Goal: Task Accomplishment & Management: Manage account settings

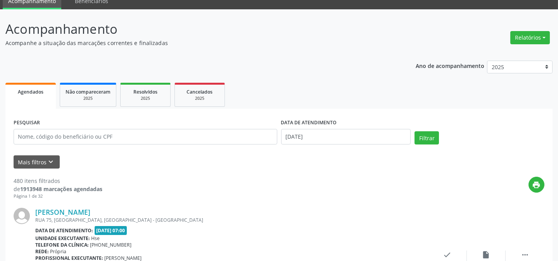
scroll to position [35, 0]
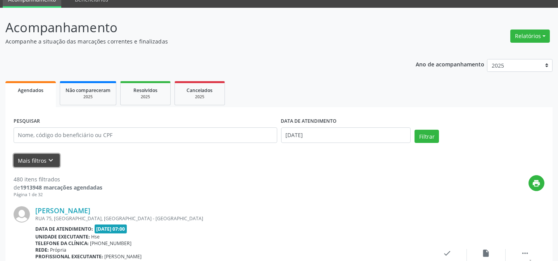
click at [45, 160] on button "Mais filtros keyboard_arrow_down" at bounding box center [37, 161] width 46 height 14
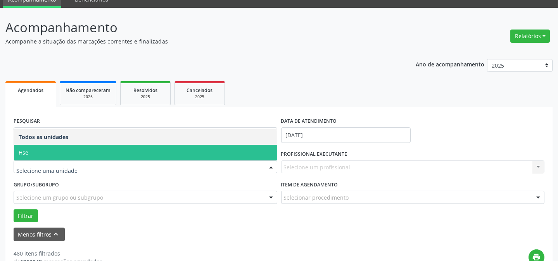
click at [75, 148] on span "Hse" at bounding box center [145, 153] width 263 height 16
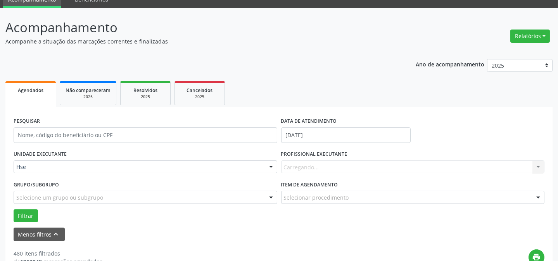
click at [338, 161] on div "Carregando... Nenhum resultado encontrado para: " " Não há nenhuma opção para s…" at bounding box center [413, 166] width 264 height 13
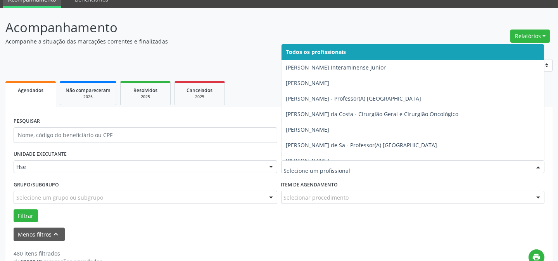
click at [338, 161] on div at bounding box center [413, 166] width 264 height 13
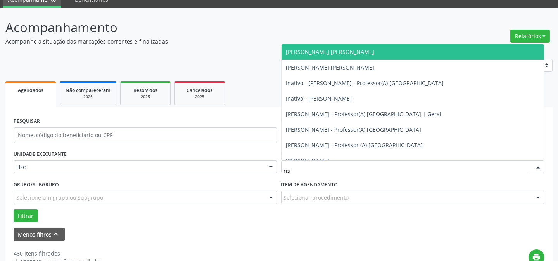
click at [344, 51] on span "[PERSON_NAME] [PERSON_NAME]" at bounding box center [330, 51] width 88 height 7
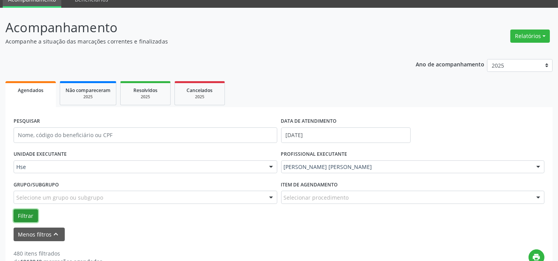
drag, startPoint x: 20, startPoint y: 211, endPoint x: 46, endPoint y: 191, distance: 33.0
click at [21, 211] on button "Filtrar" at bounding box center [26, 215] width 24 height 13
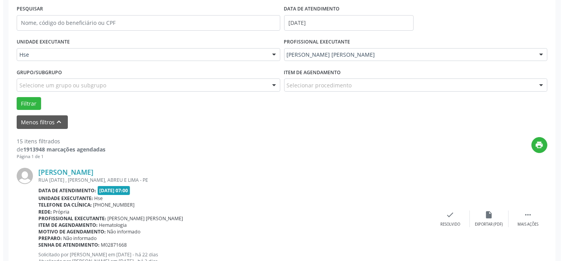
scroll to position [247, 0]
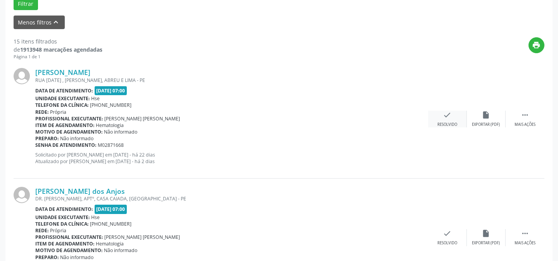
click at [447, 115] on icon "check" at bounding box center [447, 114] width 9 height 9
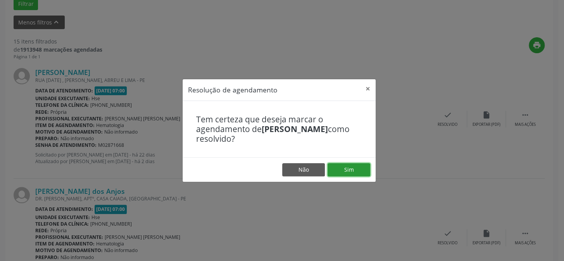
click at [340, 168] on button "Sim" at bounding box center [349, 169] width 43 height 13
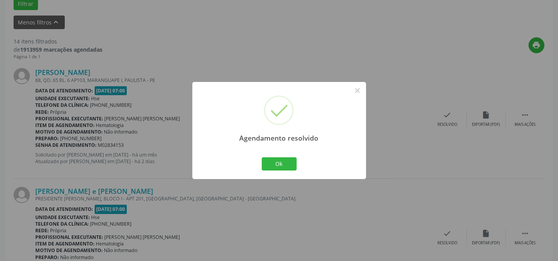
click at [301, 167] on div "Agendamento resolvido × Ok Cancel" at bounding box center [279, 130] width 174 height 97
click at [275, 163] on button "Ok" at bounding box center [279, 163] width 35 height 13
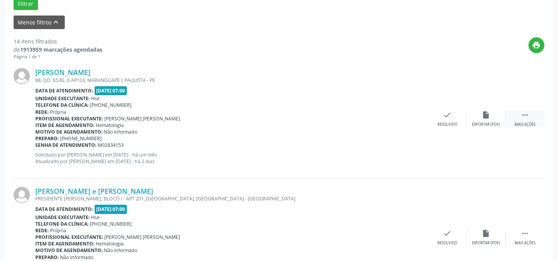
click at [515, 118] on div " Mais ações" at bounding box center [525, 118] width 39 height 17
click at [494, 117] on div "alarm_off Não compareceu" at bounding box center [486, 118] width 39 height 17
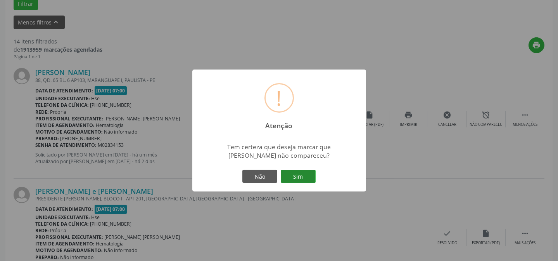
click at [307, 169] on button "Sim" at bounding box center [298, 175] width 35 height 13
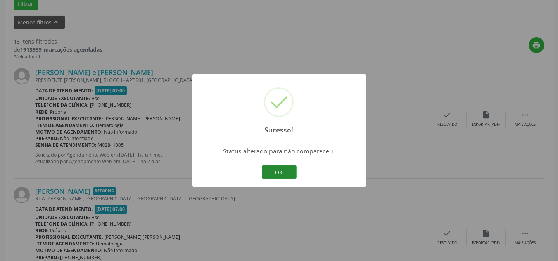
click at [279, 171] on button "OK" at bounding box center [279, 171] width 35 height 13
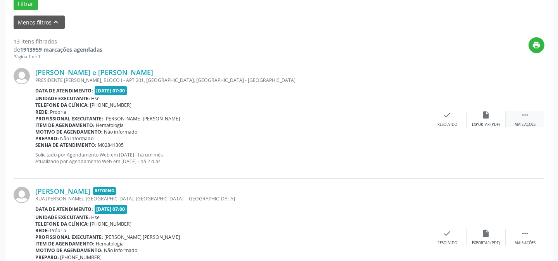
click at [524, 114] on icon "" at bounding box center [525, 114] width 9 height 9
click at [480, 112] on div "alarm_off Não compareceu" at bounding box center [486, 118] width 39 height 17
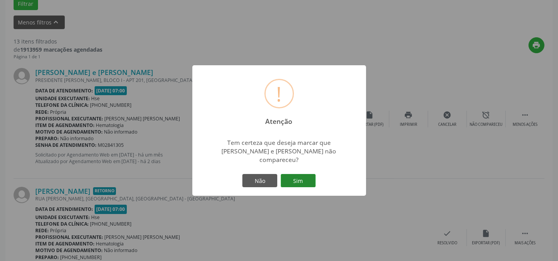
click at [296, 174] on button "Sim" at bounding box center [298, 180] width 35 height 13
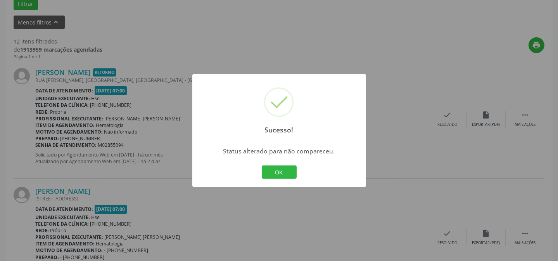
click at [292, 167] on button "OK" at bounding box center [279, 171] width 35 height 13
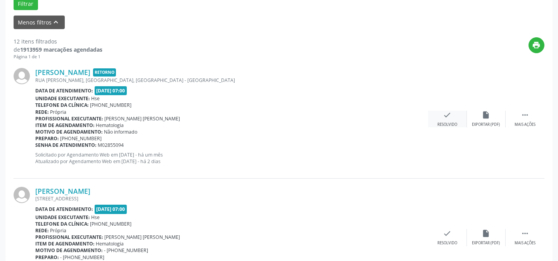
click at [457, 122] on div "Resolvido" at bounding box center [447, 124] width 20 height 5
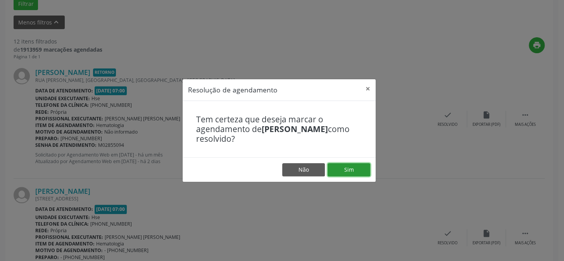
click at [366, 169] on button "Sim" at bounding box center [349, 169] width 43 height 13
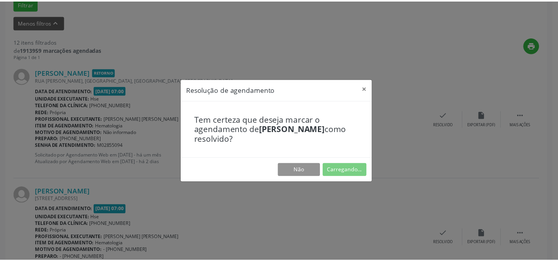
scroll to position [69, 0]
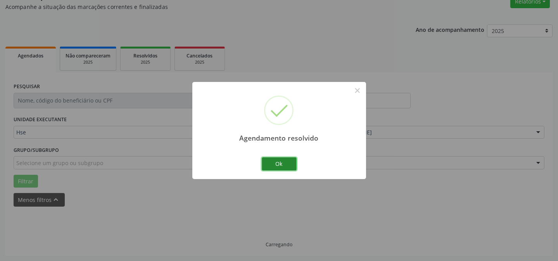
click at [294, 162] on button "Ok" at bounding box center [279, 163] width 35 height 13
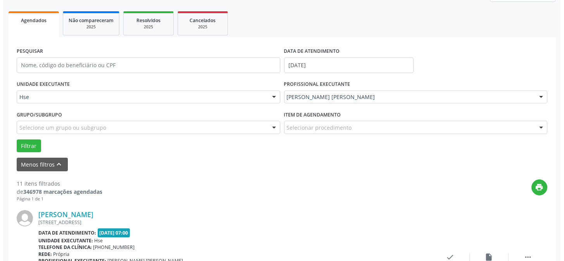
scroll to position [175, 0]
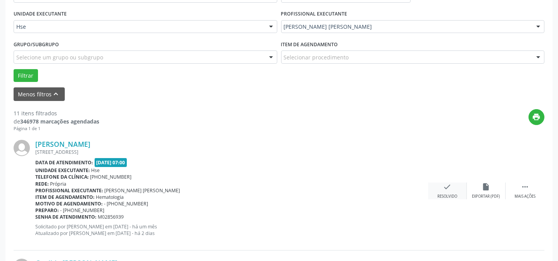
click at [445, 190] on icon "check" at bounding box center [447, 186] width 9 height 9
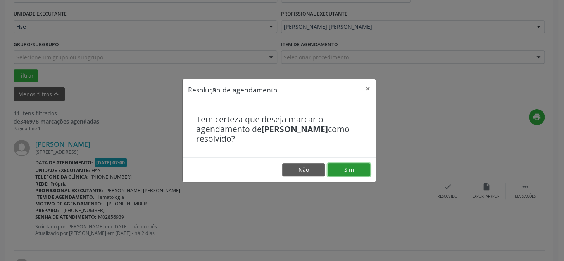
click at [344, 168] on button "Sim" at bounding box center [349, 169] width 43 height 13
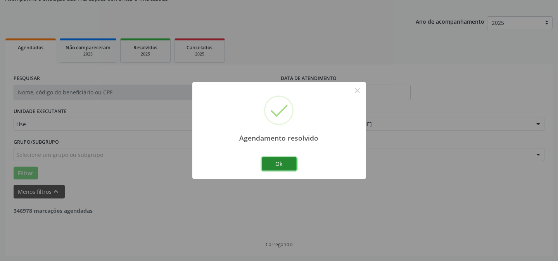
click at [284, 164] on button "Ok" at bounding box center [279, 163] width 35 height 13
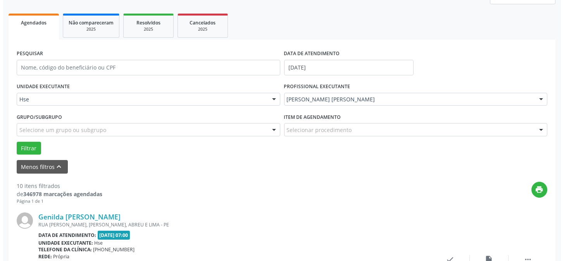
scroll to position [183, 0]
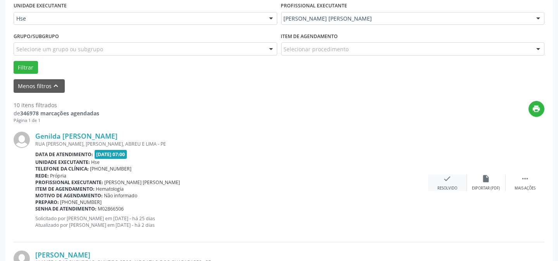
click at [450, 189] on div "Resolvido" at bounding box center [447, 187] width 20 height 5
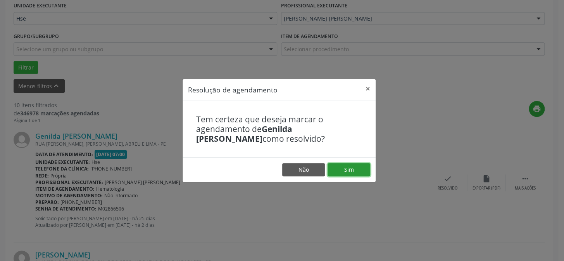
click at [359, 166] on button "Sim" at bounding box center [349, 169] width 43 height 13
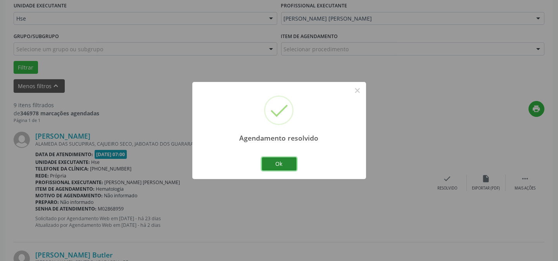
click at [289, 164] on button "Ok" at bounding box center [279, 163] width 35 height 13
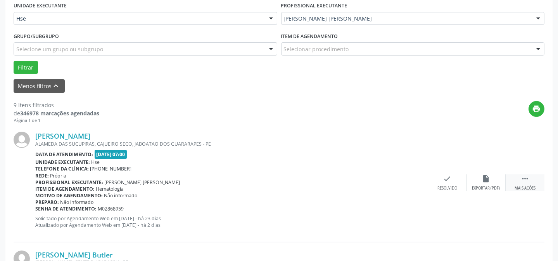
click at [516, 182] on div " Mais ações" at bounding box center [525, 182] width 39 height 17
click at [501, 180] on div "alarm_off Não compareceu" at bounding box center [486, 182] width 39 height 17
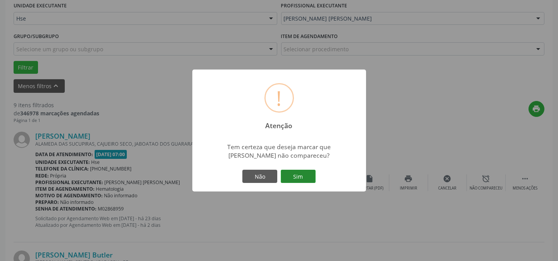
click at [299, 178] on button "Sim" at bounding box center [298, 175] width 35 height 13
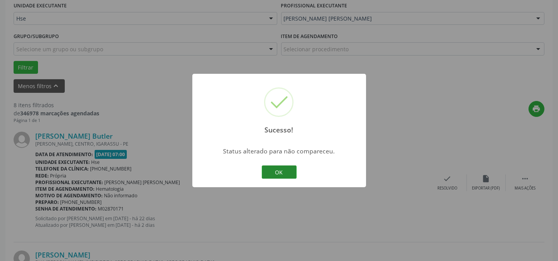
click at [288, 173] on button "OK" at bounding box center [279, 171] width 35 height 13
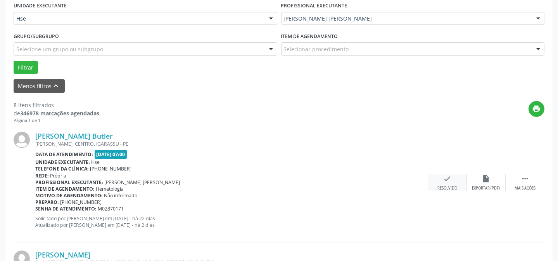
click at [441, 182] on div "check Resolvido" at bounding box center [447, 182] width 39 height 17
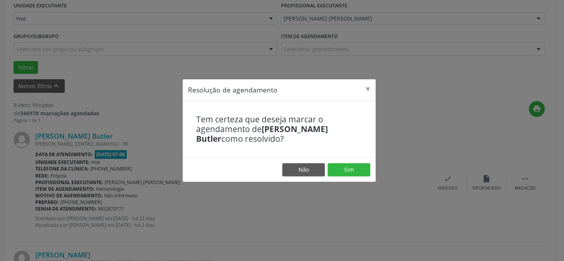
click at [369, 176] on footer "Não Sim" at bounding box center [279, 169] width 193 height 24
click at [365, 171] on button "Sim" at bounding box center [349, 169] width 43 height 13
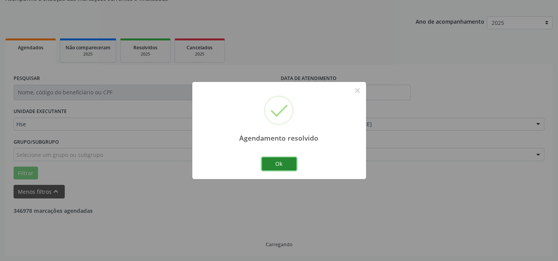
click at [289, 160] on button "Ok" at bounding box center [279, 163] width 35 height 13
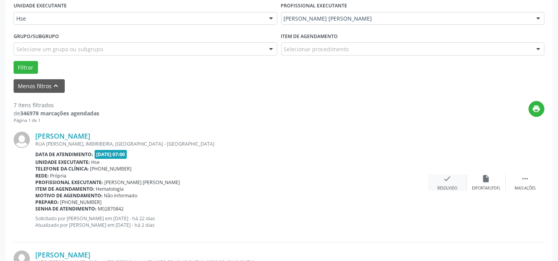
click at [443, 183] on div "check Resolvido" at bounding box center [447, 182] width 39 height 17
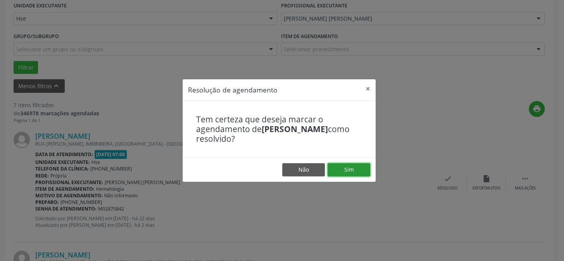
click at [352, 166] on button "Sim" at bounding box center [349, 169] width 43 height 13
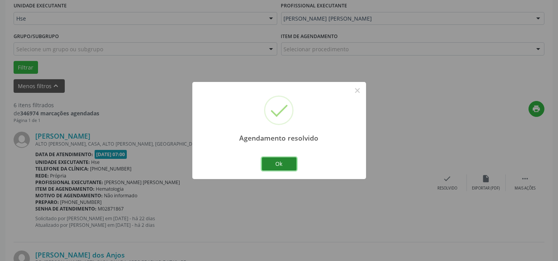
click at [289, 167] on button "Ok" at bounding box center [279, 163] width 35 height 13
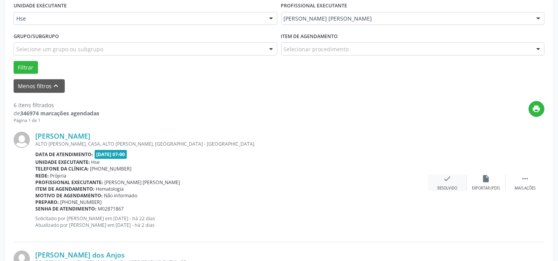
click at [451, 181] on icon "check" at bounding box center [447, 178] width 9 height 9
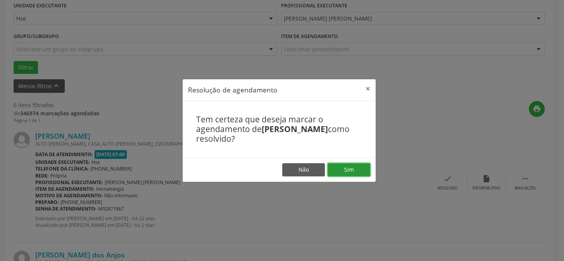
click at [346, 169] on button "Sim" at bounding box center [349, 169] width 43 height 13
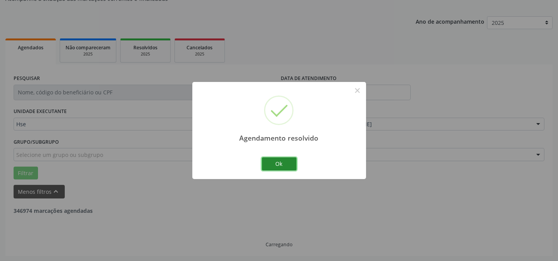
click at [275, 160] on button "Ok" at bounding box center [279, 163] width 35 height 13
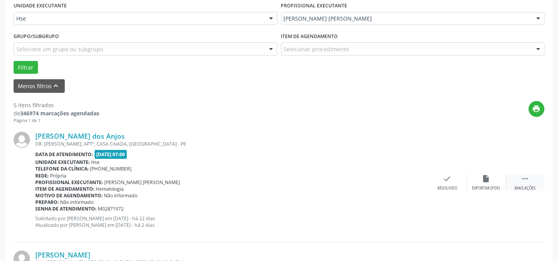
click at [525, 179] on icon "" at bounding box center [525, 178] width 9 height 9
click at [474, 177] on div "alarm_off Não compareceu" at bounding box center [486, 182] width 39 height 17
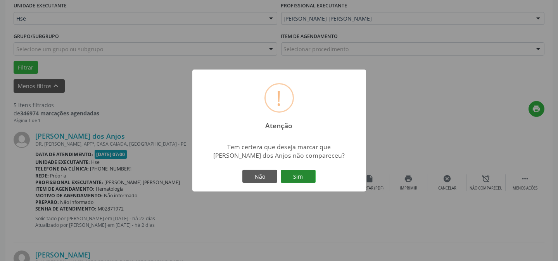
click at [298, 176] on button "Sim" at bounding box center [298, 175] width 35 height 13
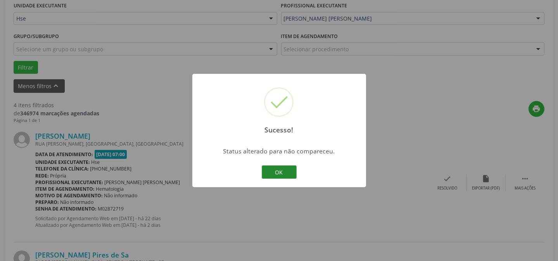
click at [292, 172] on button "OK" at bounding box center [279, 171] width 35 height 13
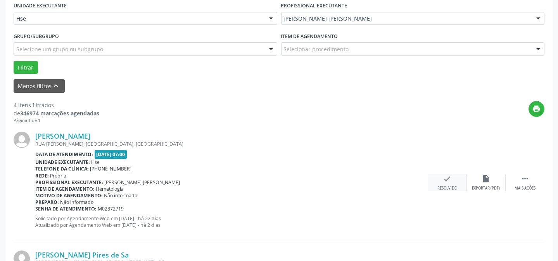
click at [444, 177] on icon "check" at bounding box center [447, 178] width 9 height 9
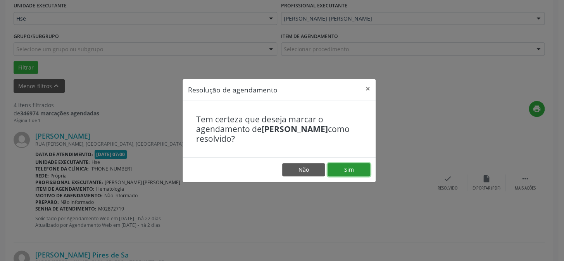
click at [337, 165] on button "Sim" at bounding box center [349, 169] width 43 height 13
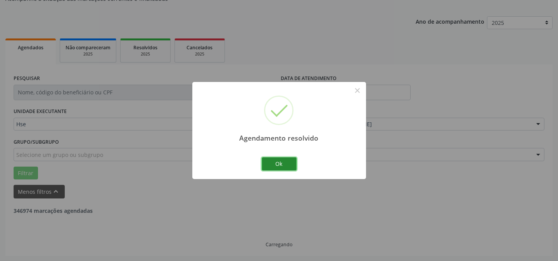
click at [275, 160] on button "Ok" at bounding box center [279, 163] width 35 height 13
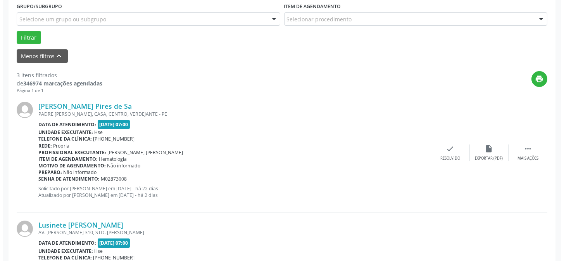
scroll to position [218, 0]
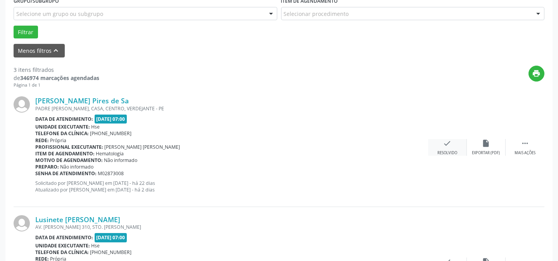
click at [446, 146] on icon "check" at bounding box center [447, 143] width 9 height 9
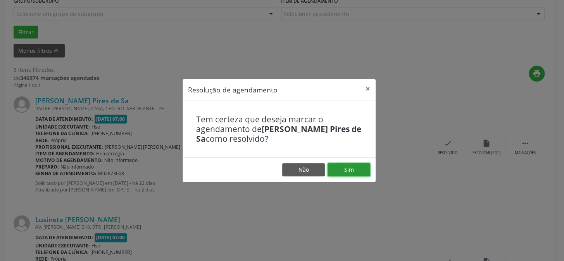
click at [356, 164] on button "Sim" at bounding box center [349, 169] width 43 height 13
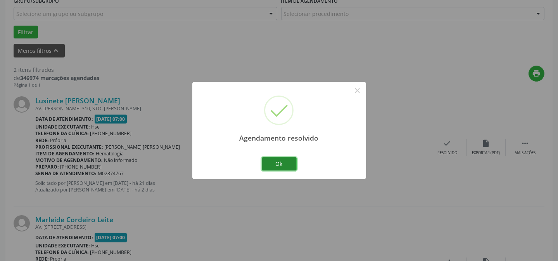
click at [287, 163] on button "Ok" at bounding box center [279, 163] width 35 height 13
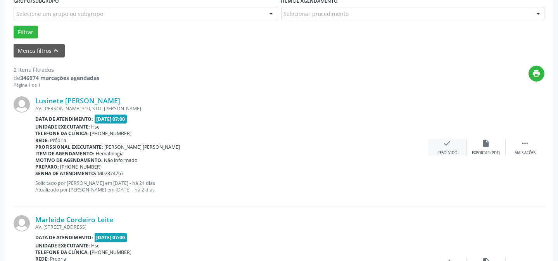
click at [447, 143] on icon "check" at bounding box center [447, 143] width 9 height 9
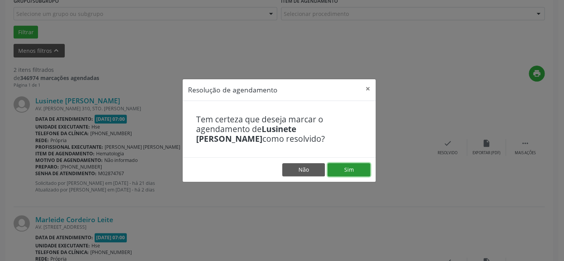
click at [363, 170] on button "Sim" at bounding box center [349, 169] width 43 height 13
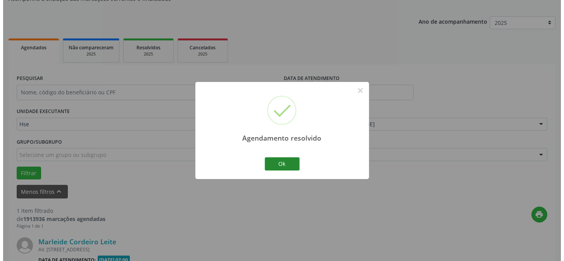
scroll to position [177, 0]
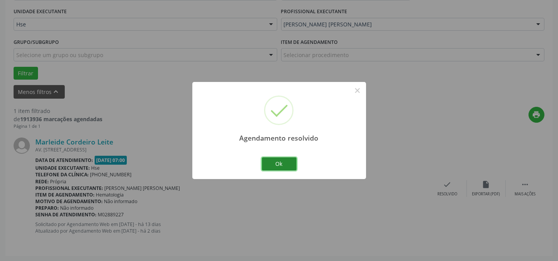
click at [278, 163] on button "Ok" at bounding box center [279, 163] width 35 height 13
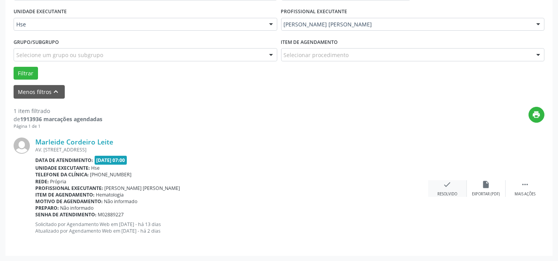
click at [440, 186] on div "check Resolvido" at bounding box center [447, 188] width 39 height 17
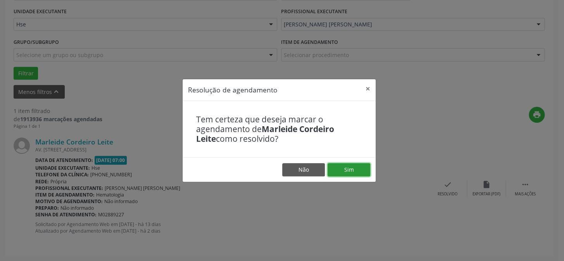
click at [353, 167] on button "Sim" at bounding box center [349, 169] width 43 height 13
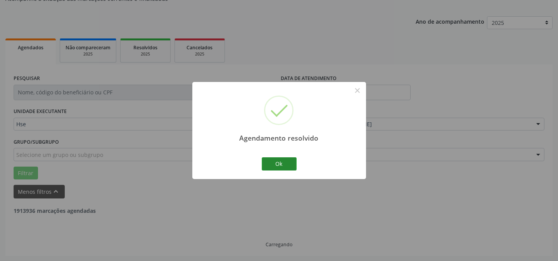
scroll to position [52, 0]
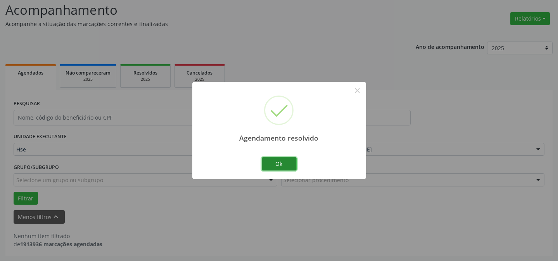
click at [287, 166] on button "Ok" at bounding box center [279, 163] width 35 height 13
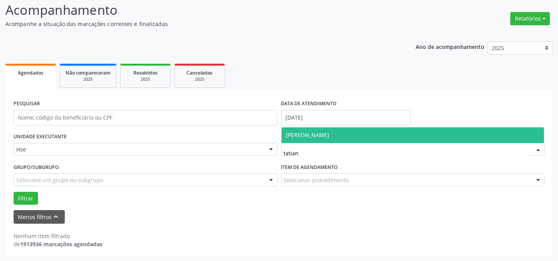
type input "tatiane"
click at [360, 132] on span "[PERSON_NAME]" at bounding box center [412, 135] width 263 height 16
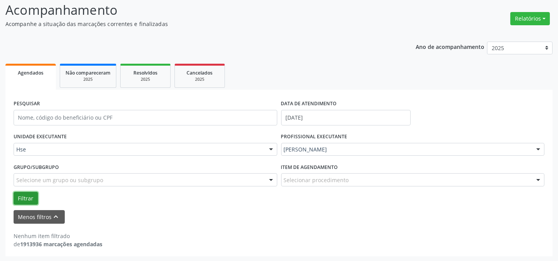
click at [17, 199] on button "Filtrar" at bounding box center [26, 198] width 24 height 13
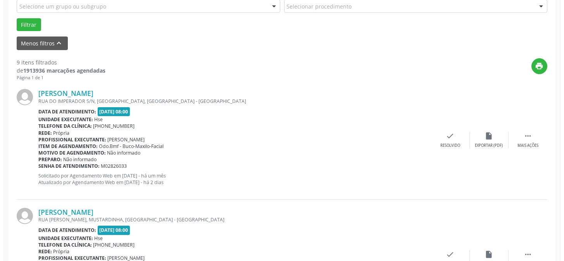
scroll to position [264, 0]
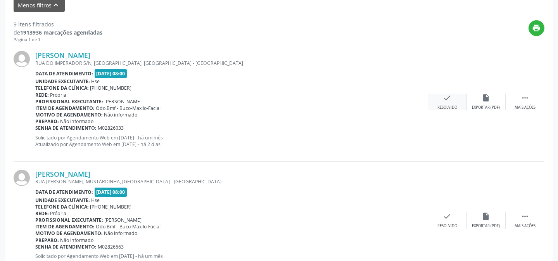
click at [439, 101] on div "check Resolvido" at bounding box center [447, 101] width 39 height 17
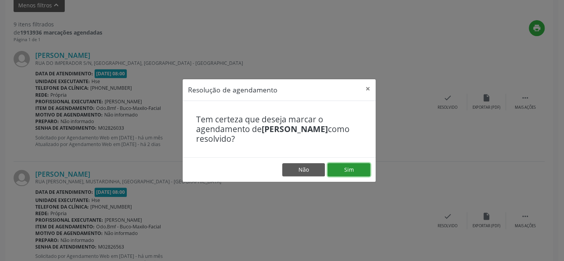
click at [355, 167] on button "Sim" at bounding box center [349, 169] width 43 height 13
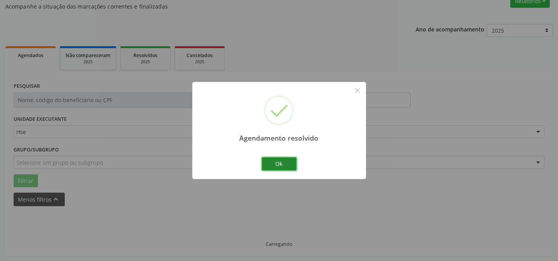
click at [293, 166] on button "Ok" at bounding box center [279, 163] width 35 height 13
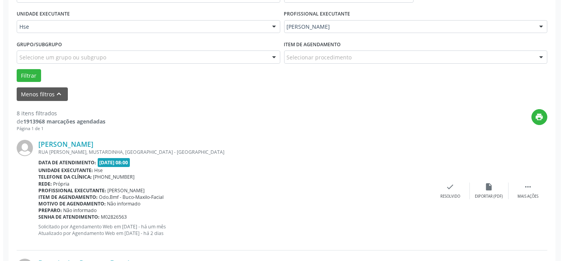
scroll to position [183, 0]
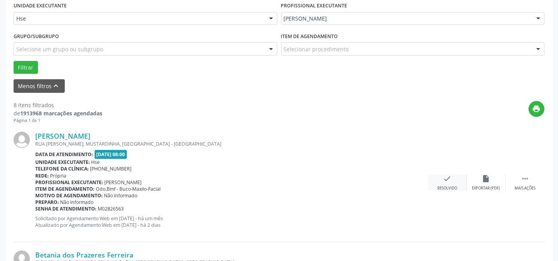
click at [450, 178] on icon "check" at bounding box center [447, 178] width 9 height 9
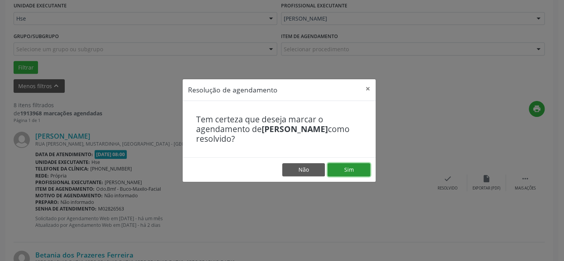
click at [356, 168] on button "Sim" at bounding box center [349, 169] width 43 height 13
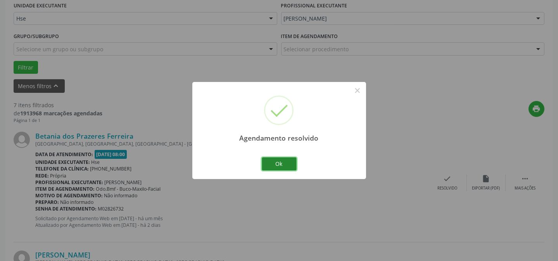
click at [287, 162] on button "Ok" at bounding box center [279, 163] width 35 height 13
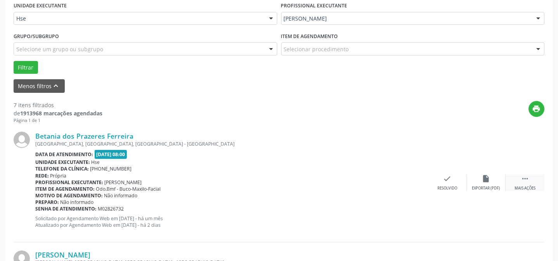
click at [514, 183] on div " Mais ações" at bounding box center [525, 182] width 39 height 17
click at [478, 180] on div "alarm_off Não compareceu" at bounding box center [486, 182] width 39 height 17
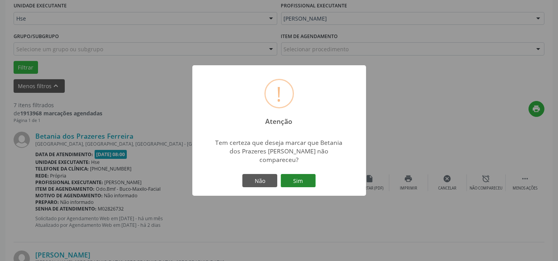
click at [291, 177] on button "Sim" at bounding box center [298, 180] width 35 height 13
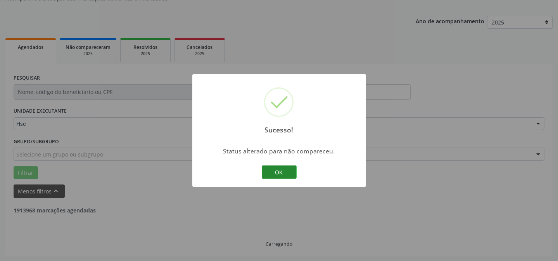
scroll to position [78, 0]
click at [261, 170] on div "OK Cancel" at bounding box center [279, 172] width 38 height 16
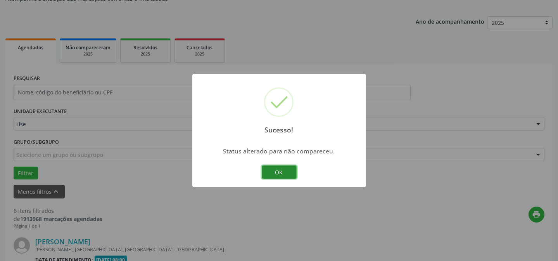
click at [273, 170] on button "OK" at bounding box center [279, 171] width 35 height 13
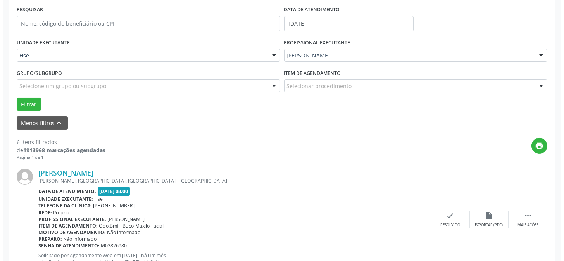
scroll to position [148, 0]
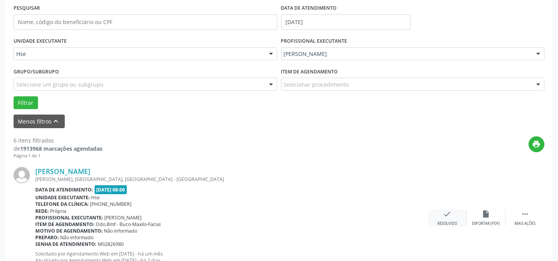
click at [454, 217] on div "check Resolvido" at bounding box center [447, 217] width 39 height 17
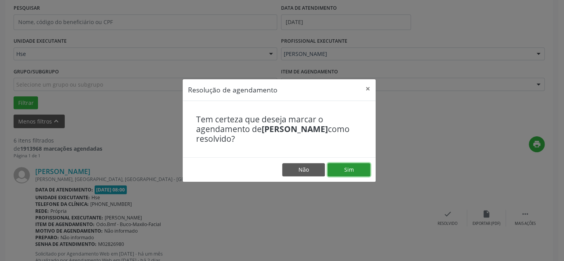
click at [355, 166] on button "Sim" at bounding box center [349, 169] width 43 height 13
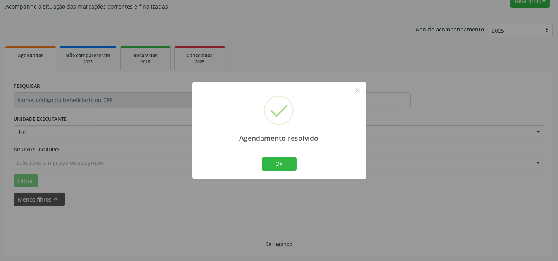
click at [258, 155] on div "Agendamento resolvido × Ok Cancel" at bounding box center [279, 130] width 174 height 97
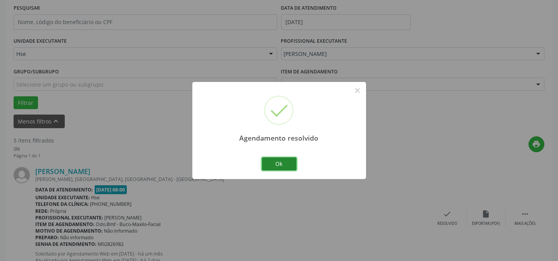
click at [284, 166] on button "Ok" at bounding box center [279, 163] width 35 height 13
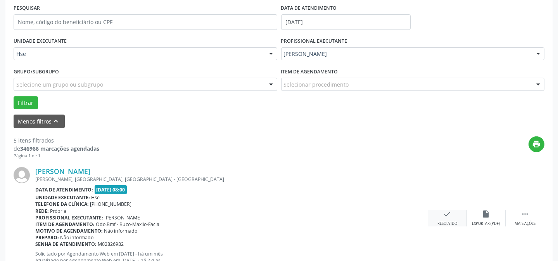
click at [454, 216] on div "check Resolvido" at bounding box center [447, 217] width 39 height 17
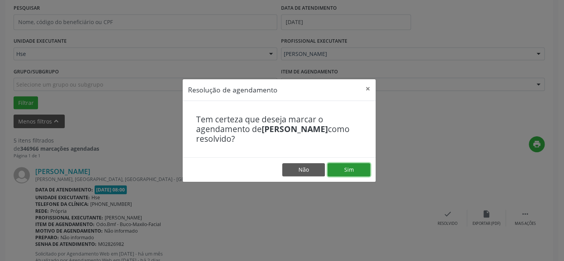
click at [348, 166] on button "Sim" at bounding box center [349, 169] width 43 height 13
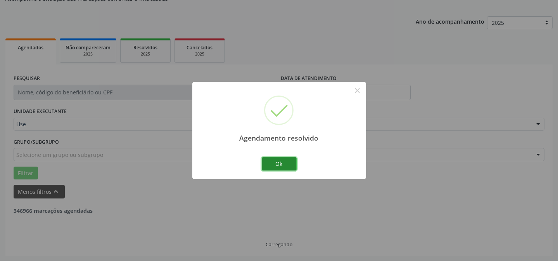
click at [273, 163] on button "Ok" at bounding box center [279, 163] width 35 height 13
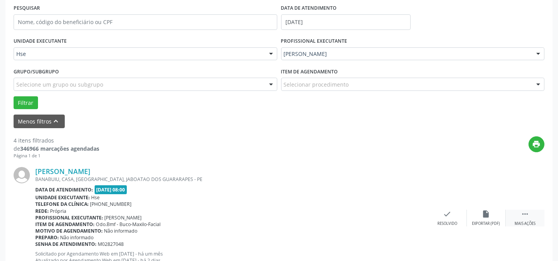
click at [523, 216] on icon "" at bounding box center [525, 213] width 9 height 9
click at [484, 210] on icon "alarm_off" at bounding box center [486, 213] width 9 height 9
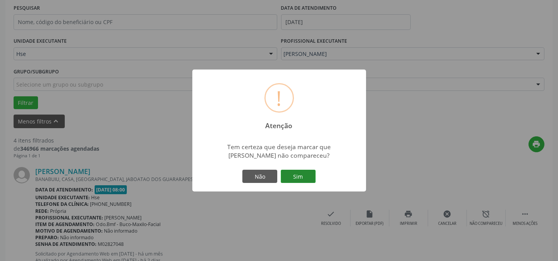
click at [311, 178] on button "Sim" at bounding box center [298, 175] width 35 height 13
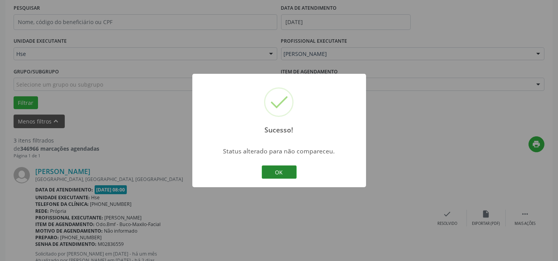
click at [274, 175] on button "OK" at bounding box center [279, 171] width 35 height 13
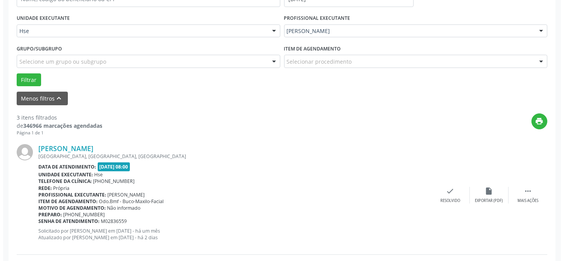
scroll to position [183, 0]
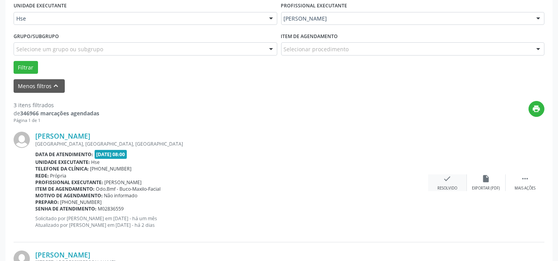
click at [449, 186] on div "Resolvido" at bounding box center [447, 187] width 20 height 5
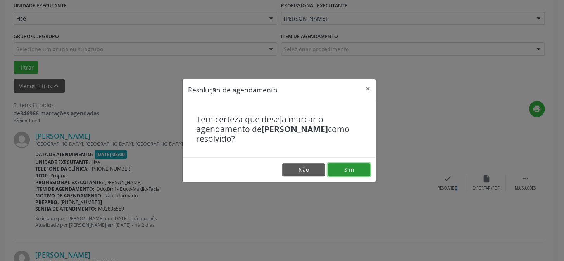
click at [364, 168] on button "Sim" at bounding box center [349, 169] width 43 height 13
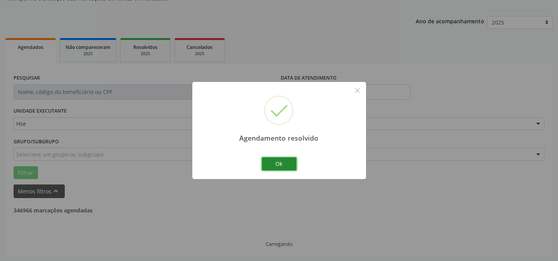
click at [284, 167] on button "Ok" at bounding box center [279, 163] width 35 height 13
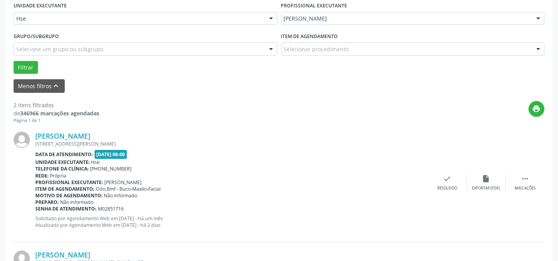
click at [529, 190] on div "[PERSON_NAME] [STREET_ADDRESS][PERSON_NAME] Data de atendimento: [DATE] 08:00 U…" at bounding box center [279, 182] width 531 height 118
drag, startPoint x: 520, startPoint y: 182, endPoint x: 513, endPoint y: 184, distance: 7.4
click at [520, 182] on div " Mais ações" at bounding box center [525, 182] width 39 height 17
click at [485, 185] on div "Não compareceu" at bounding box center [486, 187] width 33 height 5
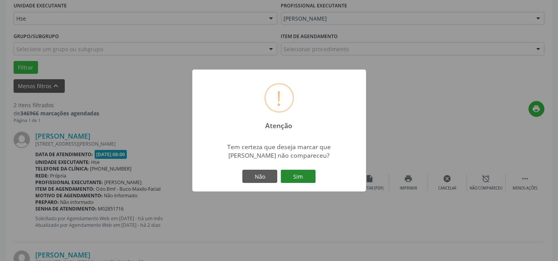
click at [302, 177] on button "Sim" at bounding box center [298, 175] width 35 height 13
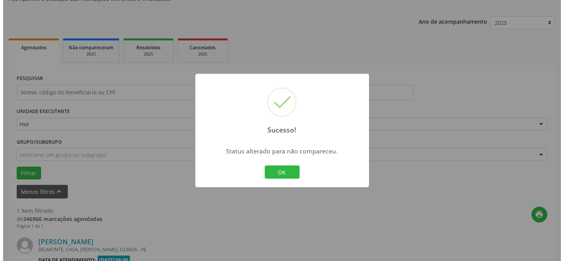
scroll to position [177, 0]
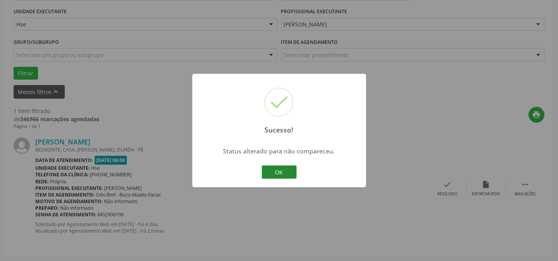
click at [282, 174] on button "OK" at bounding box center [279, 171] width 35 height 13
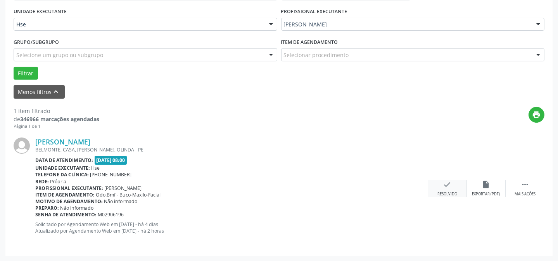
click at [454, 186] on div "check Resolvido" at bounding box center [447, 188] width 39 height 17
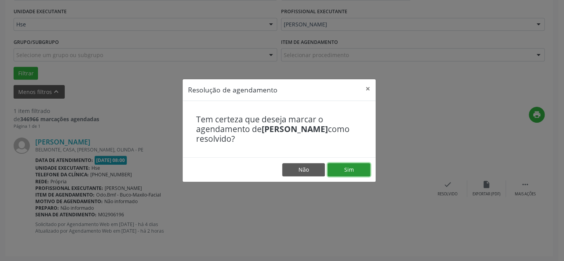
click at [340, 163] on button "Sim" at bounding box center [349, 169] width 43 height 13
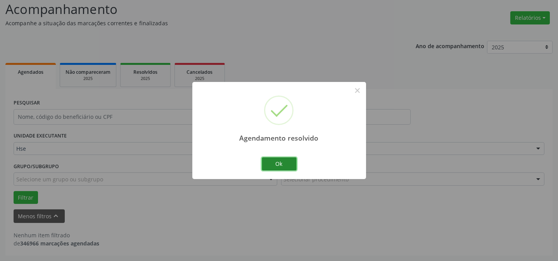
scroll to position [52, 0]
click at [274, 160] on button "Ok" at bounding box center [279, 163] width 35 height 13
